Goal: Navigation & Orientation: Find specific page/section

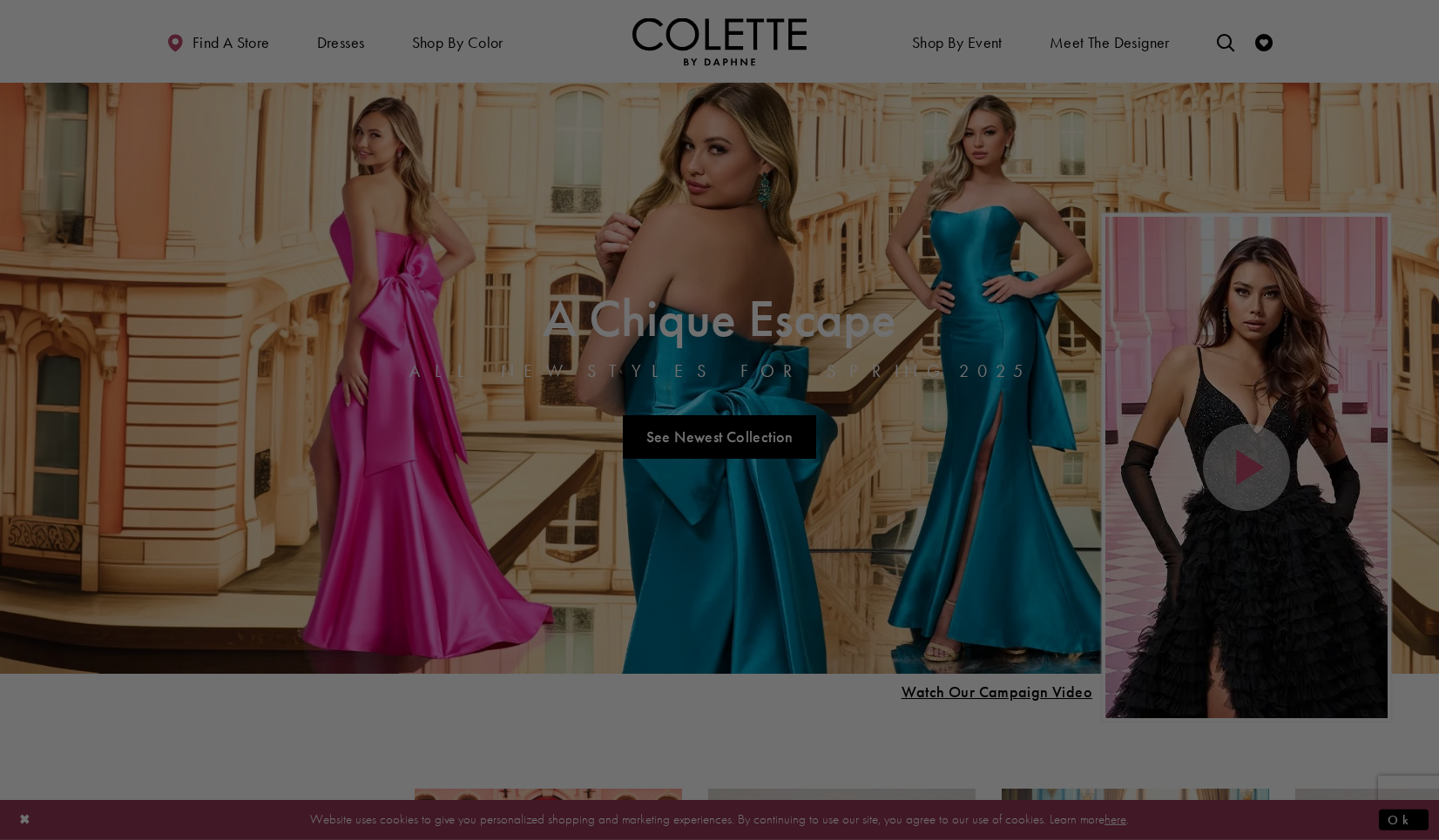
click at [621, 134] on div at bounding box center [727, 424] width 1454 height 849
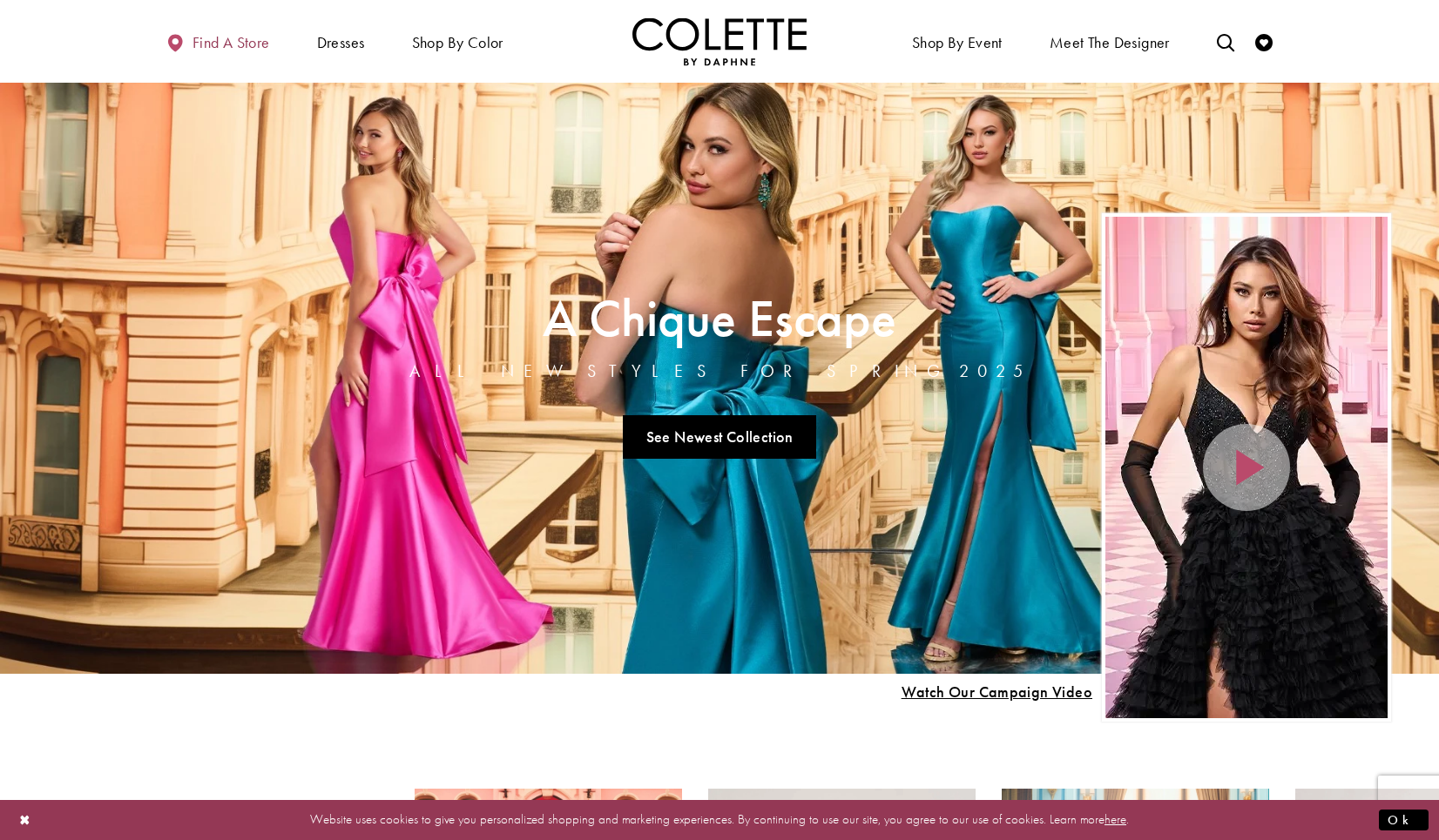
click at [240, 50] on span "Find a store" at bounding box center [231, 42] width 78 height 17
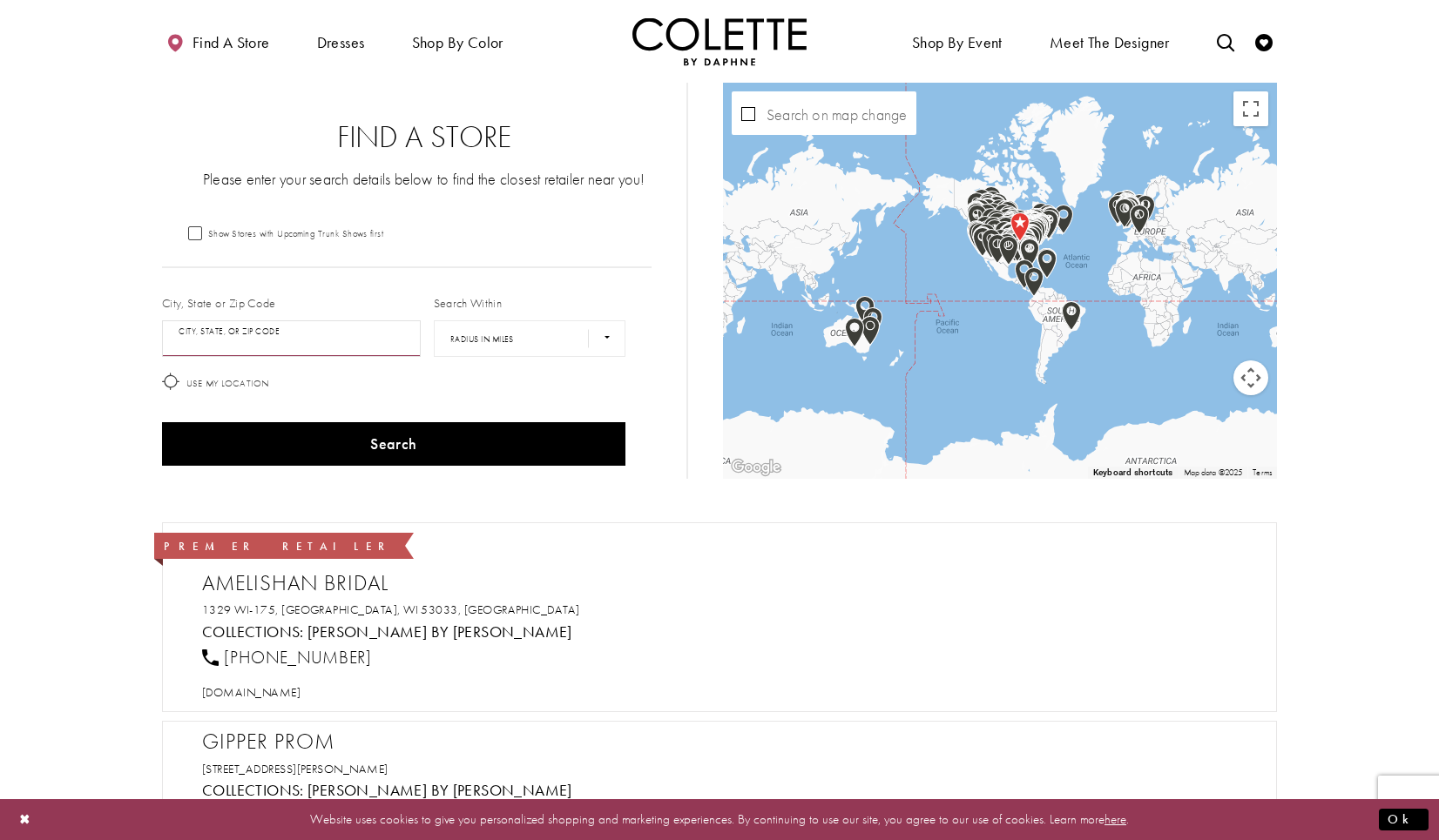
click at [284, 345] on input "City, State, or ZIP Code" at bounding box center [291, 339] width 259 height 37
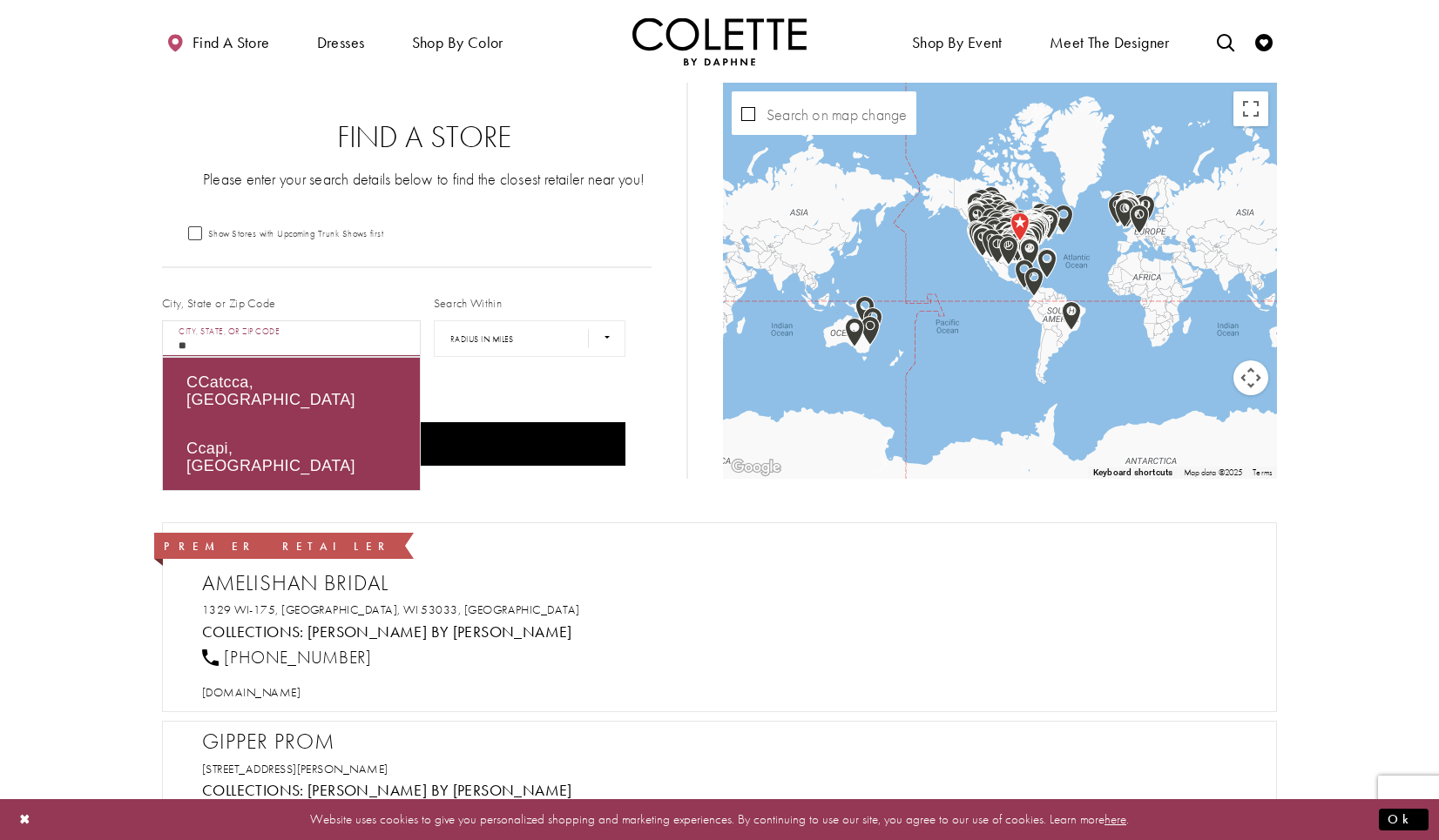
type input "*"
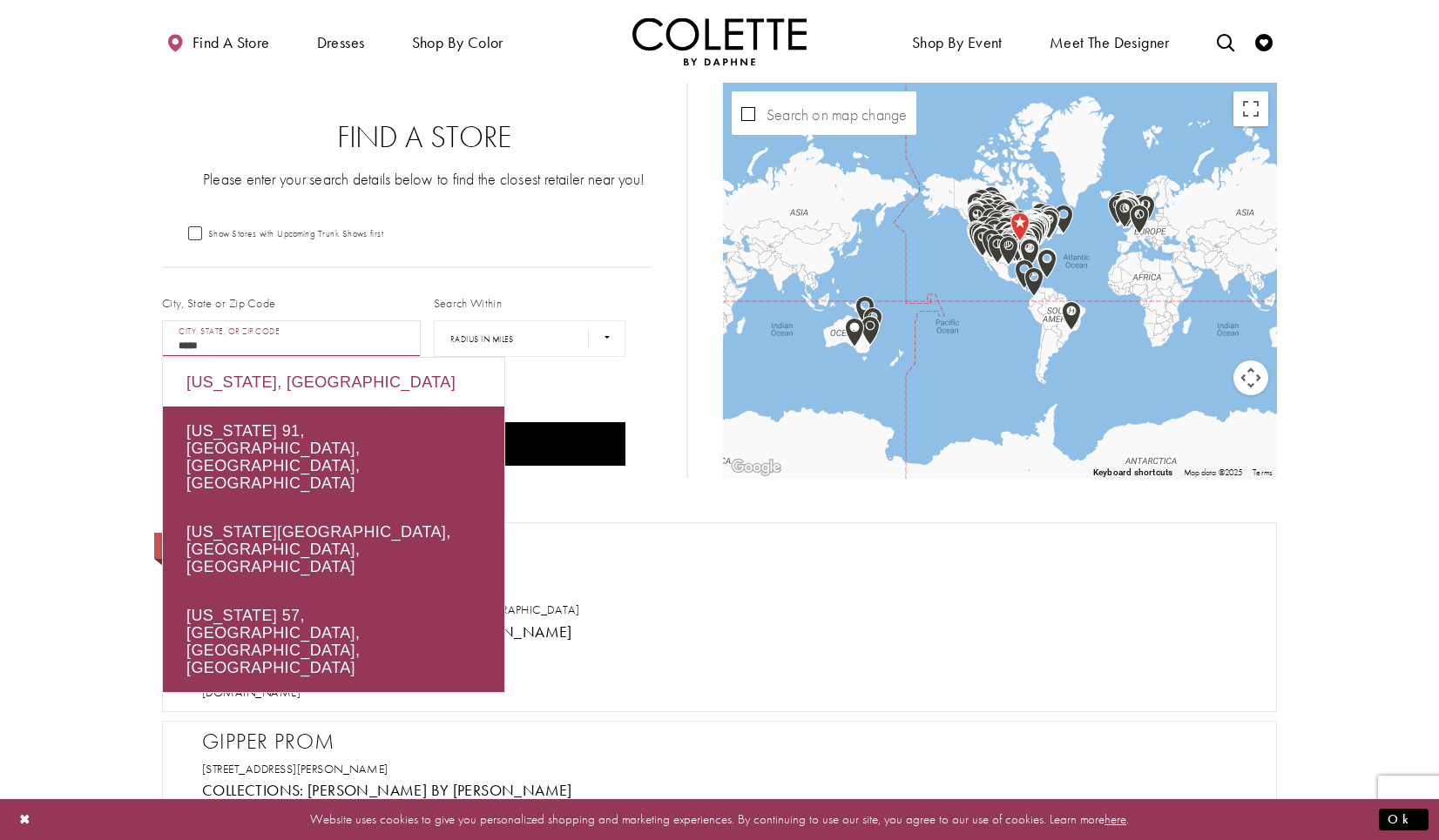
click at [246, 382] on div "[US_STATE], [GEOGRAPHIC_DATA]" at bounding box center [333, 382] width 342 height 49
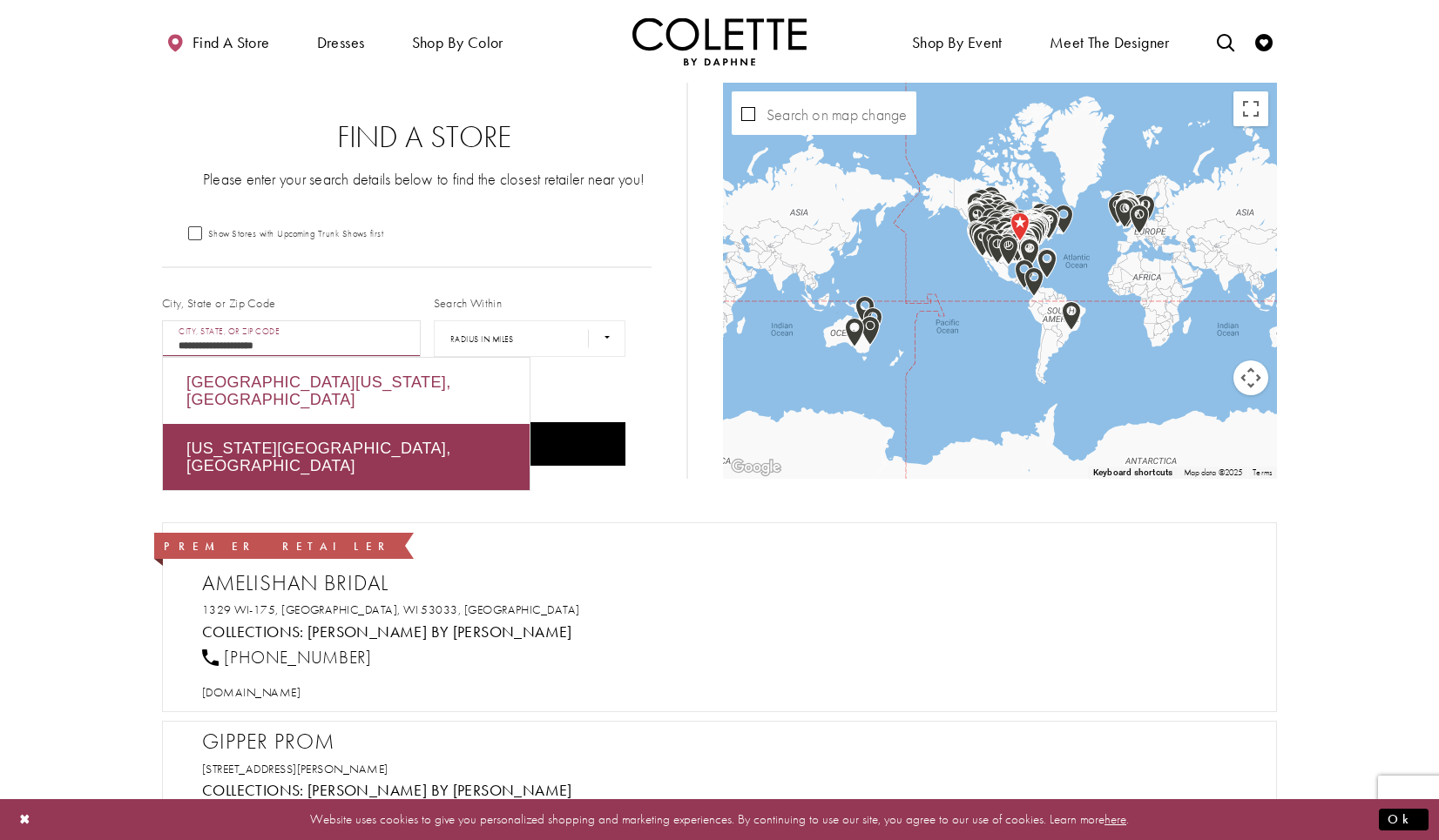
click at [244, 384] on div "[GEOGRAPHIC_DATA][US_STATE], [GEOGRAPHIC_DATA]" at bounding box center [346, 391] width 367 height 66
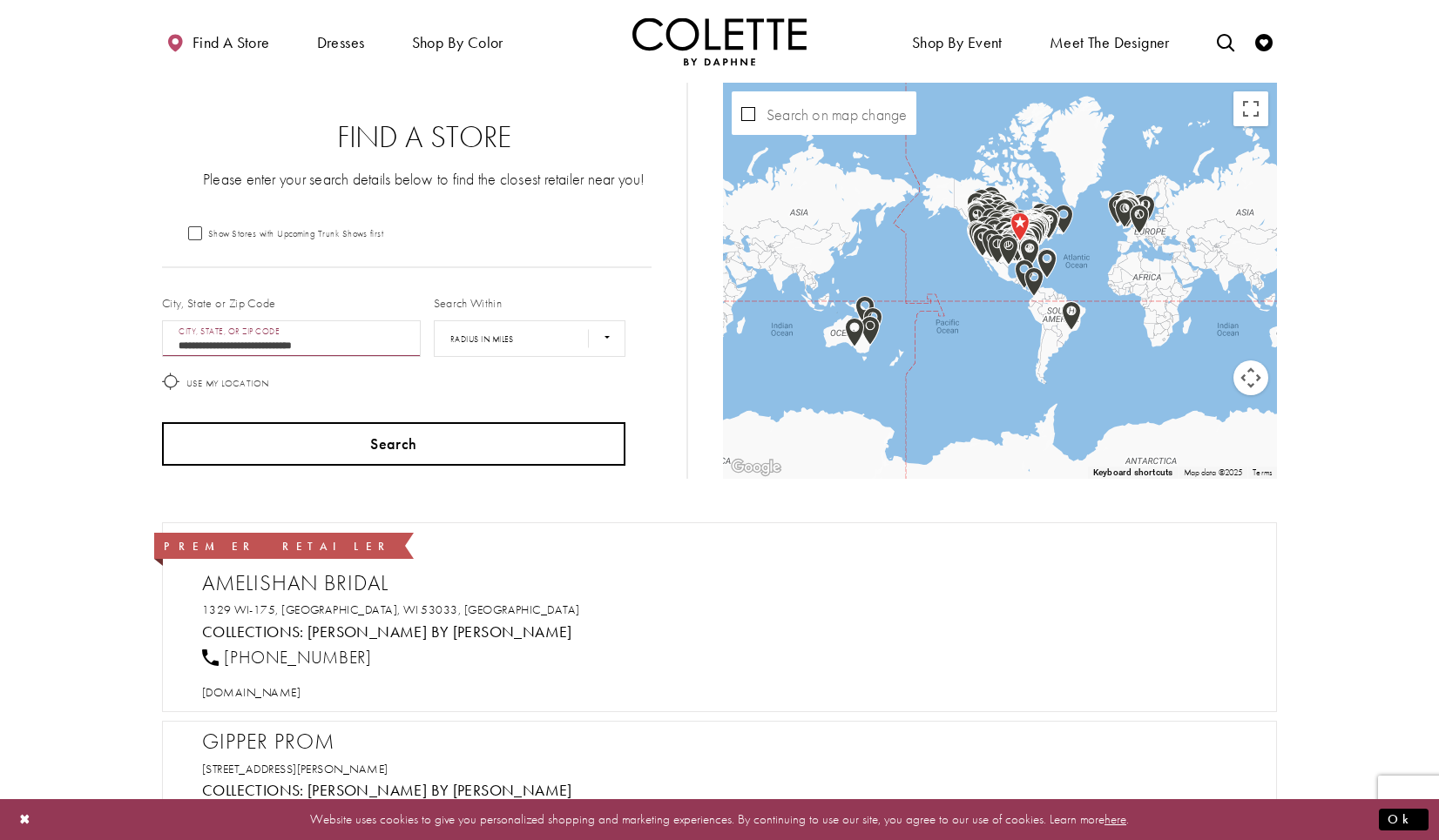
type input "**********"
click at [275, 444] on button "Search" at bounding box center [393, 444] width 463 height 43
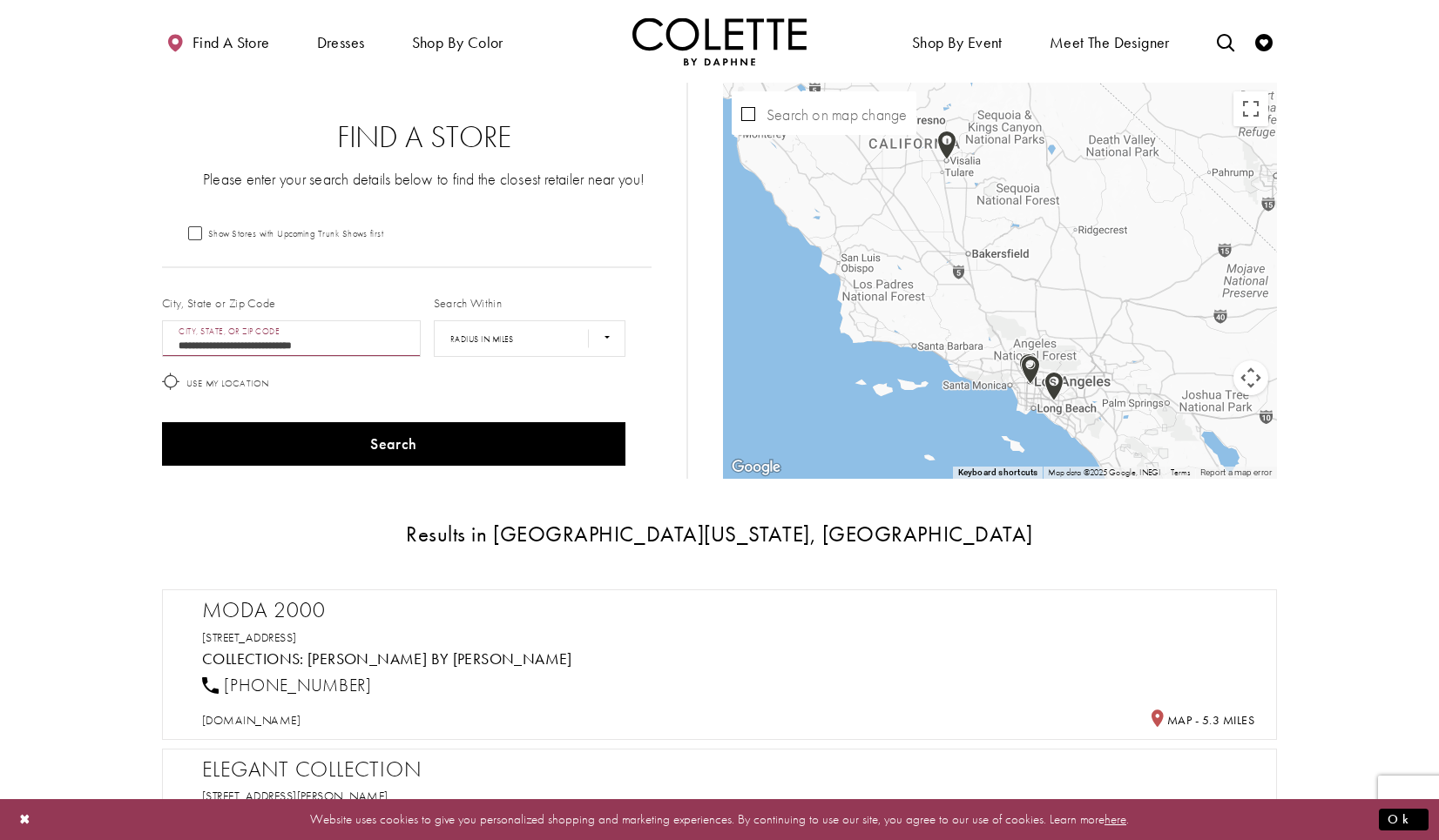
click at [273, 609] on h2 "Moda 2000" at bounding box center [728, 610] width 1052 height 26
click at [1031, 377] on img "Map with store locations" at bounding box center [1031, 369] width 19 height 30
click at [1048, 385] on img "Map with store locations" at bounding box center [1054, 386] width 19 height 30
click at [1002, 319] on link "[DOMAIN_NAME]" at bounding box center [1057, 329] width 126 height 20
